Goal: Book appointment/travel/reservation

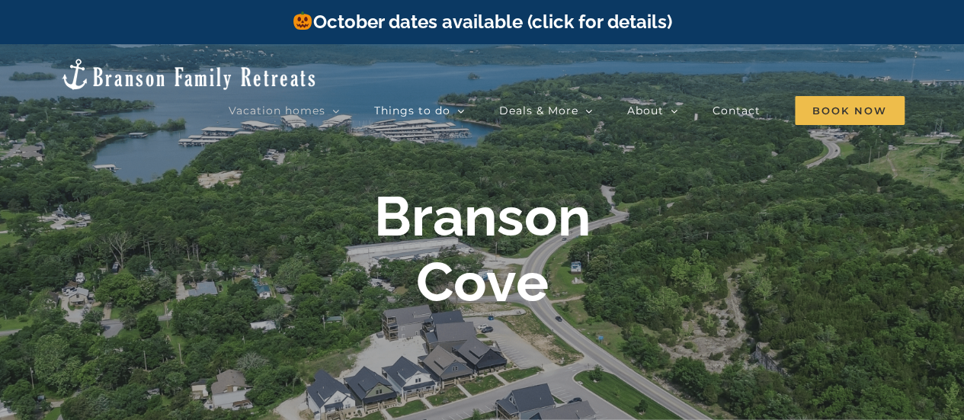
click at [564, 21] on link "October dates available (click for details)" at bounding box center [481, 22] width 379 height 22
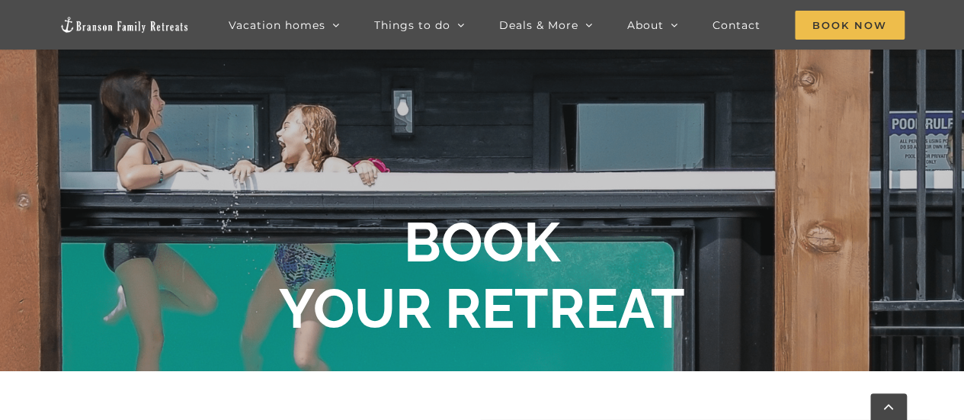
scroll to position [231, 0]
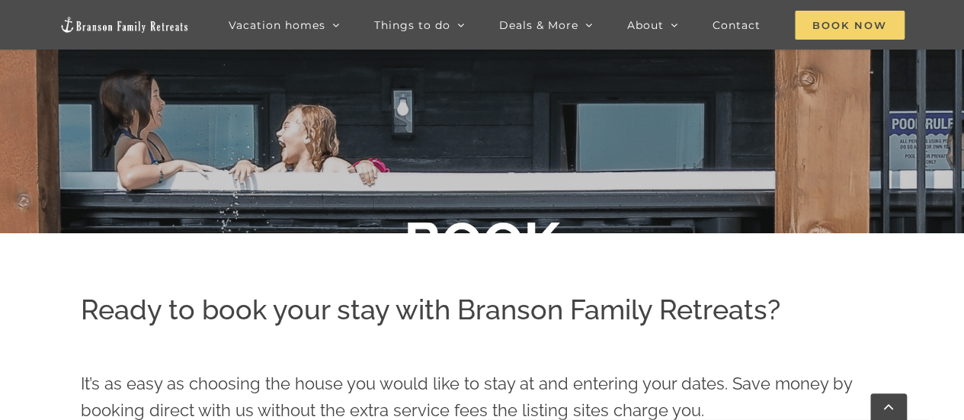
click at [847, 18] on span "Book Now" at bounding box center [850, 25] width 110 height 29
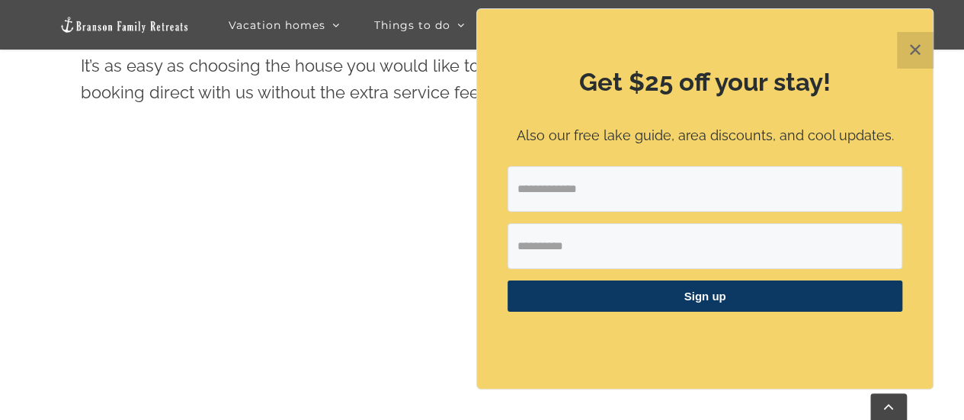
scroll to position [572, 0]
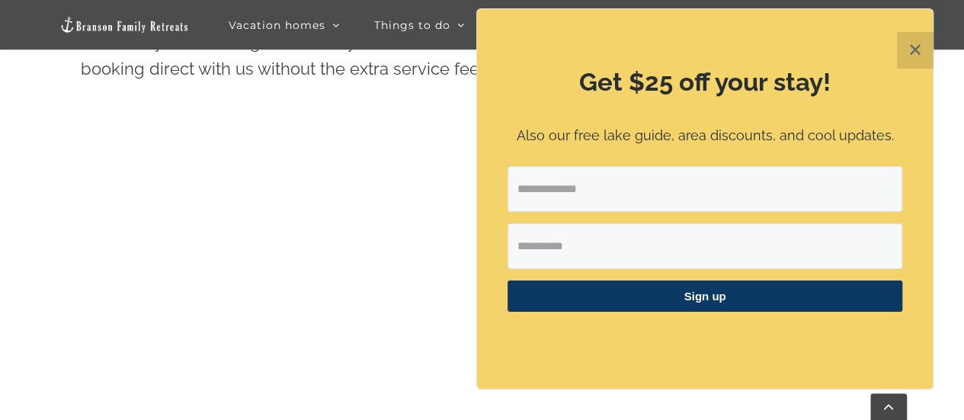
click at [909, 48] on button "✕" at bounding box center [915, 50] width 37 height 37
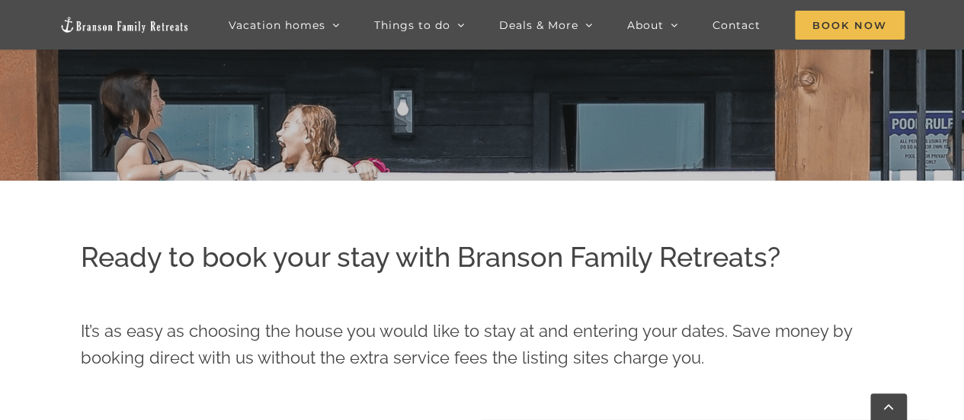
scroll to position [176, 0]
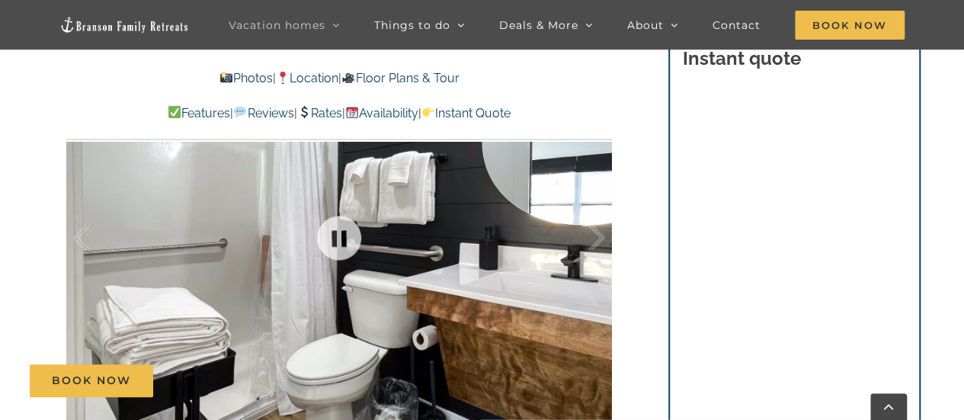
scroll to position [1006, 0]
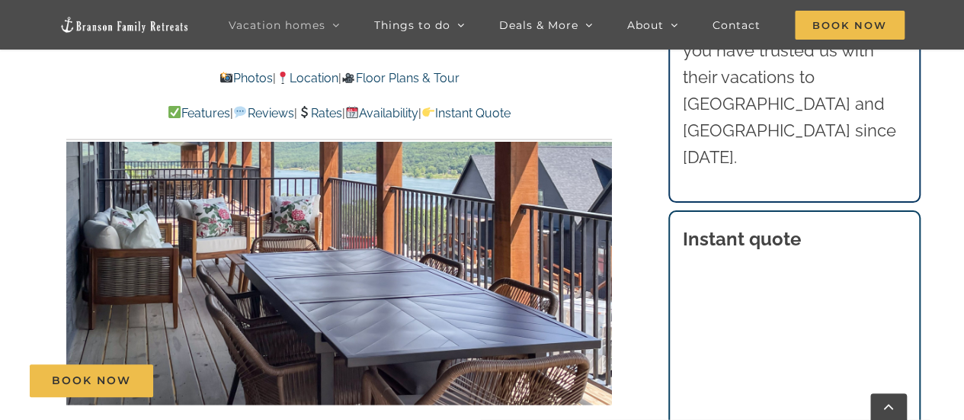
scroll to position [902, 0]
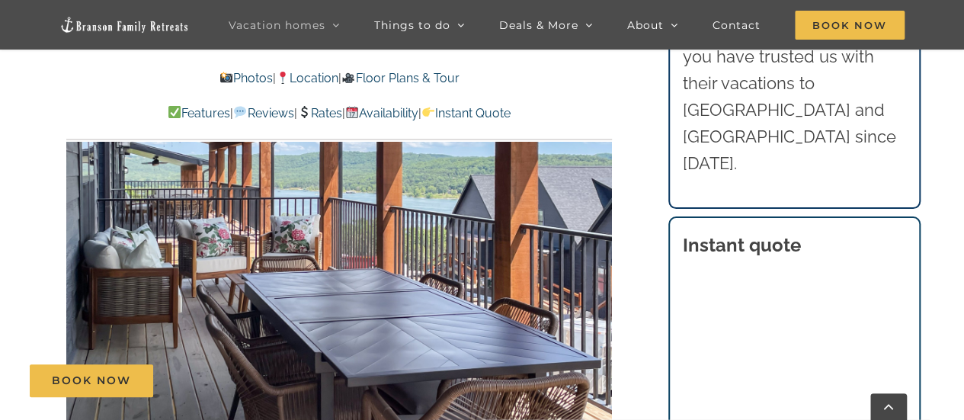
click at [581, 260] on div at bounding box center [339, 219] width 546 height 448
click at [567, 259] on div at bounding box center [580, 219] width 47 height 94
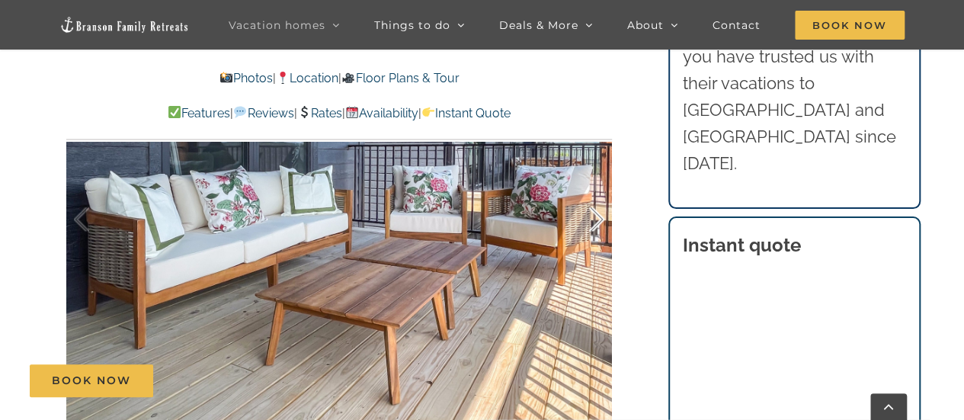
click at [591, 231] on div at bounding box center [580, 219] width 47 height 94
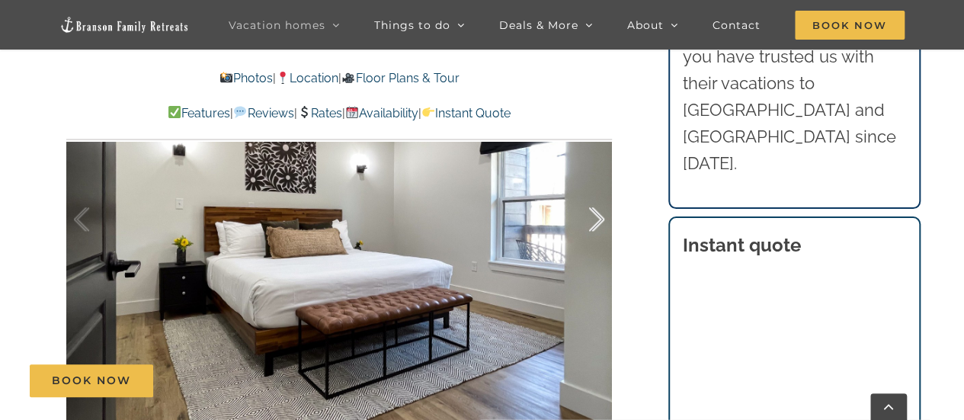
click at [591, 230] on div at bounding box center [580, 219] width 47 height 94
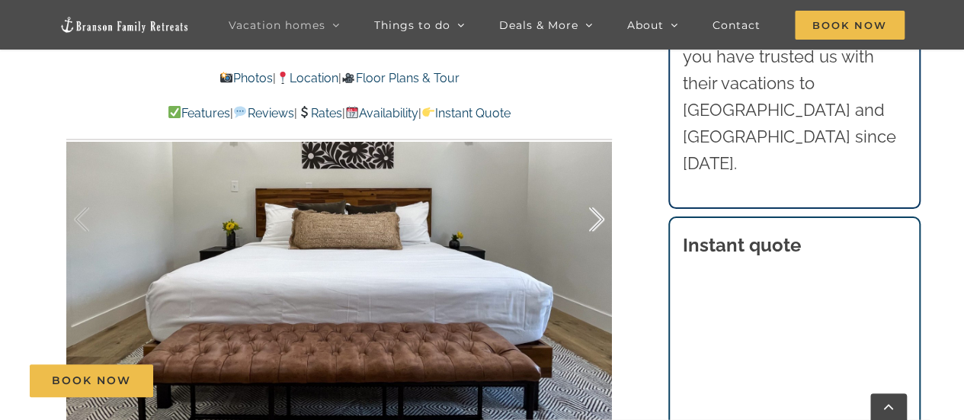
click at [589, 230] on div at bounding box center [580, 219] width 47 height 94
click at [590, 233] on div at bounding box center [580, 219] width 47 height 94
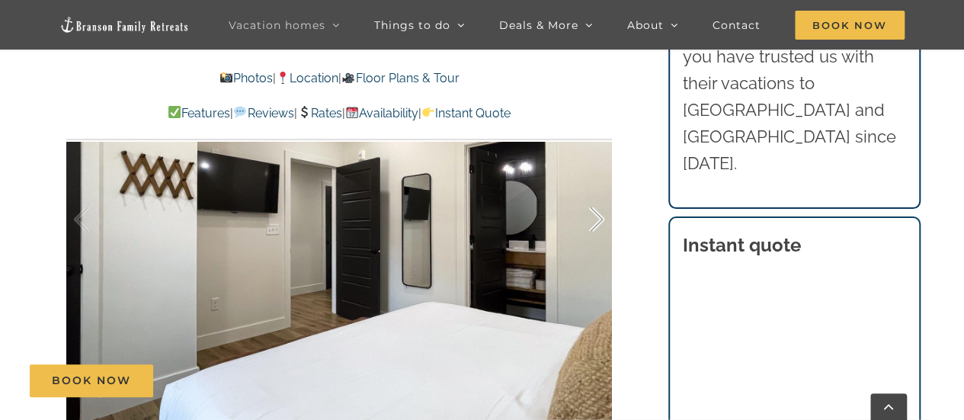
click at [590, 232] on div at bounding box center [580, 219] width 47 height 94
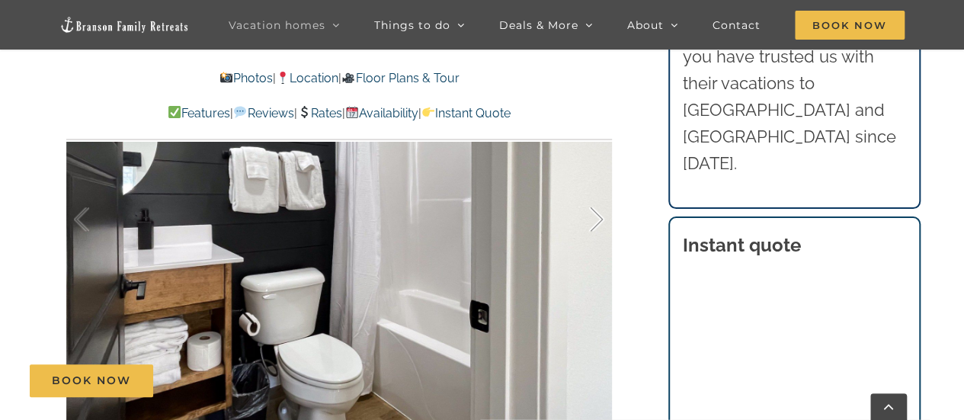
click at [589, 235] on div at bounding box center [580, 219] width 47 height 94
click at [588, 235] on div at bounding box center [580, 219] width 47 height 94
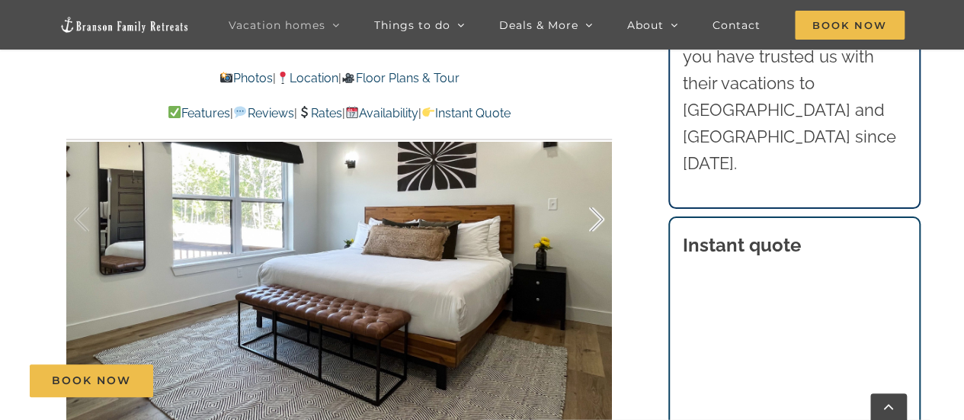
click at [588, 235] on div at bounding box center [580, 219] width 47 height 94
click at [587, 242] on div at bounding box center [580, 219] width 47 height 94
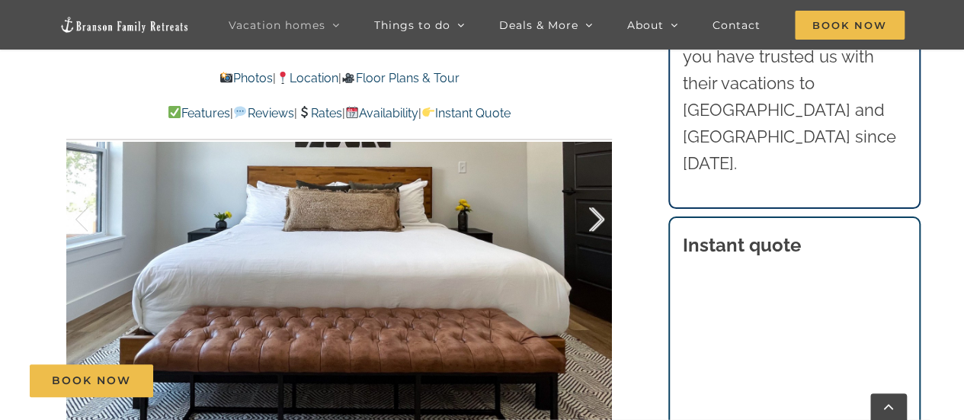
click at [587, 238] on div at bounding box center [580, 219] width 47 height 94
click at [587, 236] on div at bounding box center [580, 219] width 47 height 94
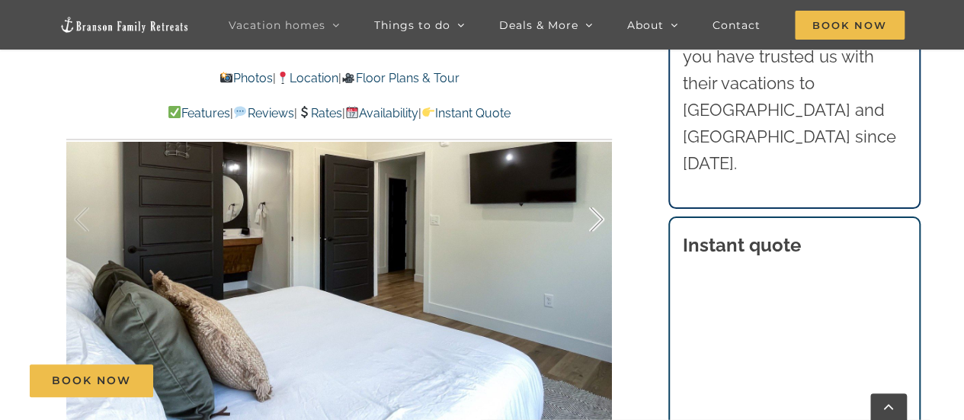
click at [587, 236] on div at bounding box center [580, 219] width 47 height 94
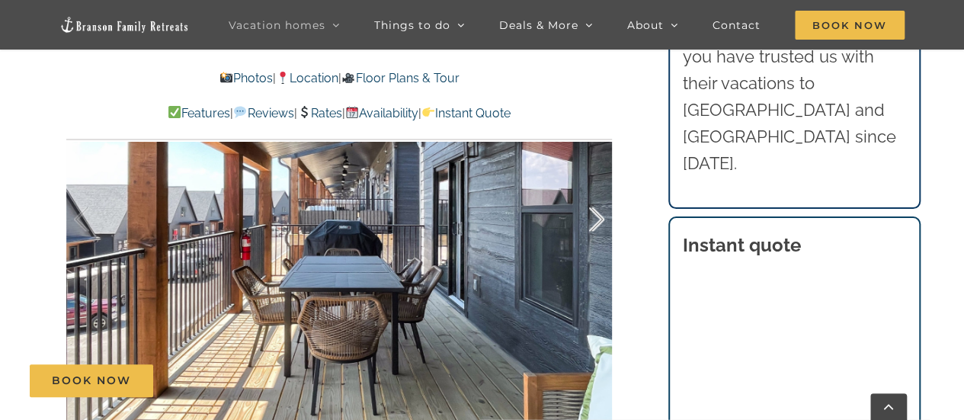
click at [587, 238] on div at bounding box center [580, 219] width 47 height 94
click at [587, 239] on div at bounding box center [580, 219] width 47 height 94
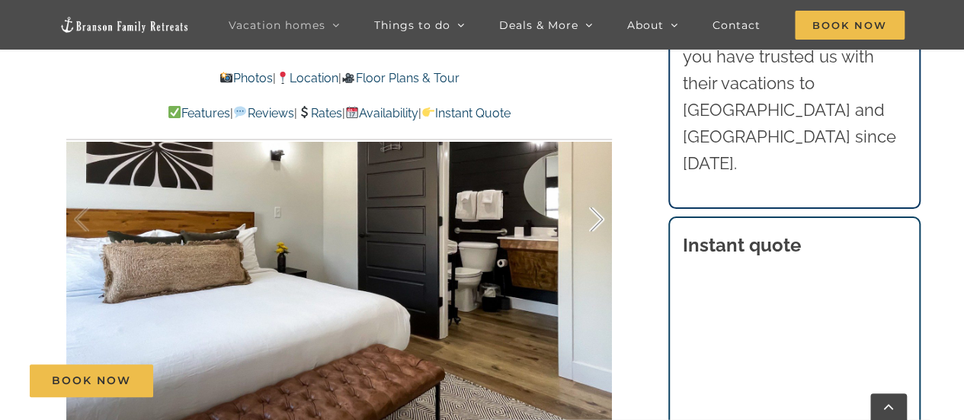
click at [587, 238] on div at bounding box center [580, 219] width 47 height 94
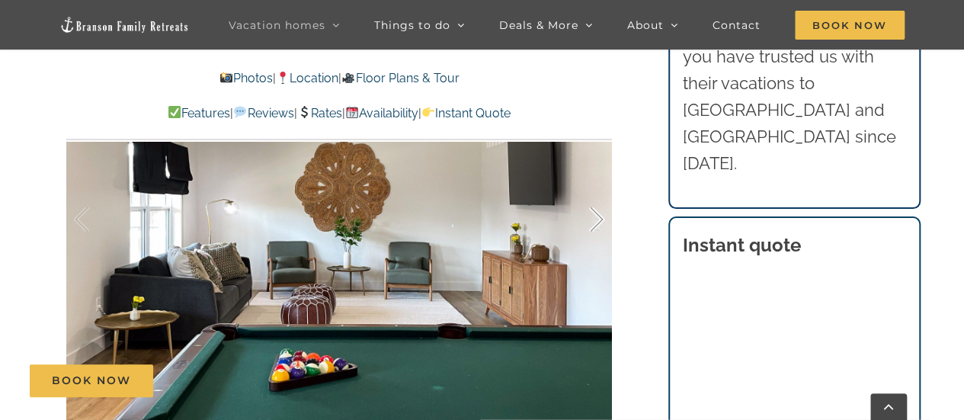
click at [592, 232] on div at bounding box center [580, 219] width 47 height 94
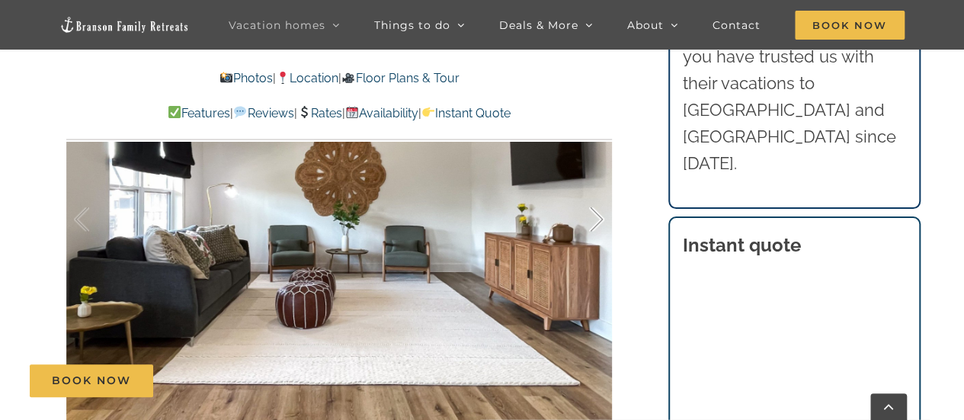
click at [591, 238] on div at bounding box center [580, 219] width 47 height 94
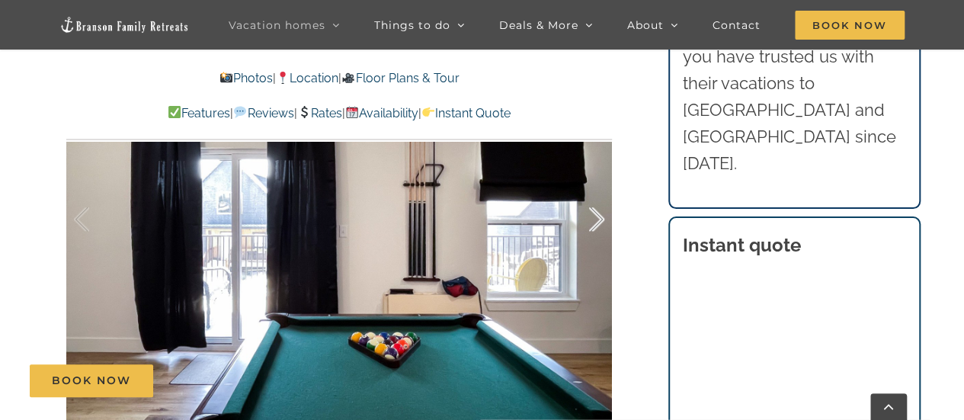
click at [591, 237] on div at bounding box center [580, 219] width 47 height 94
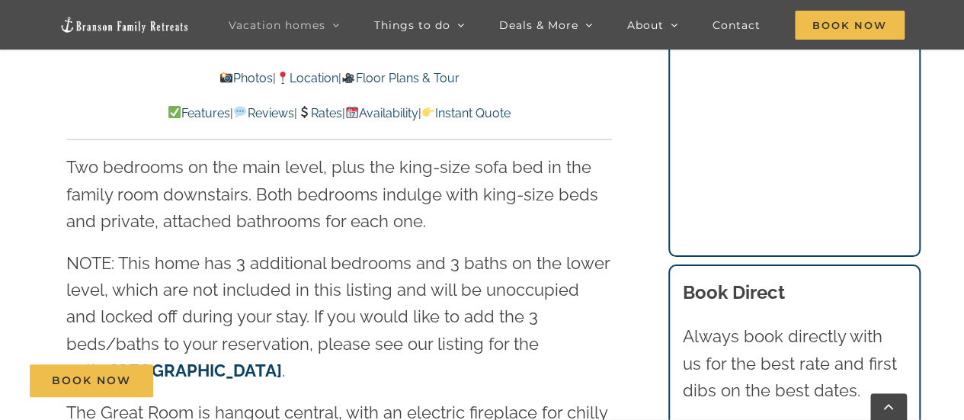
scroll to position [1841, 0]
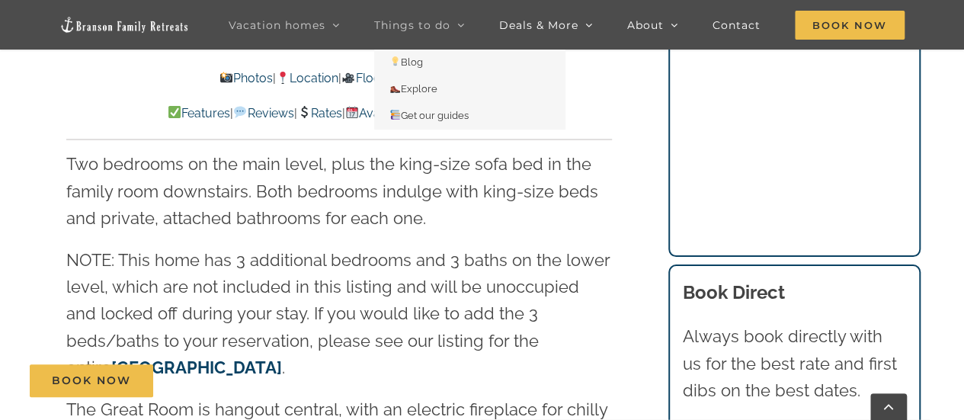
click at [406, 25] on span "Things to do" at bounding box center [412, 25] width 76 height 11
